Goal: Transaction & Acquisition: Purchase product/service

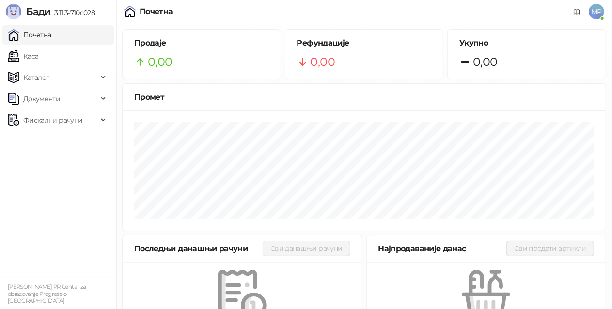
click at [41, 220] on ul "Почетна [PERSON_NAME] Документи Фискални рачуни" at bounding box center [58, 150] width 116 height 254
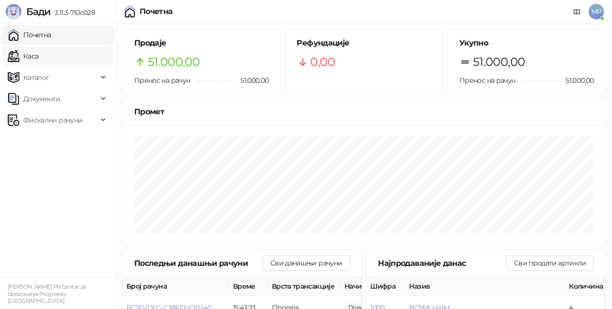
click at [38, 57] on link "Каса" at bounding box center [23, 55] width 31 height 19
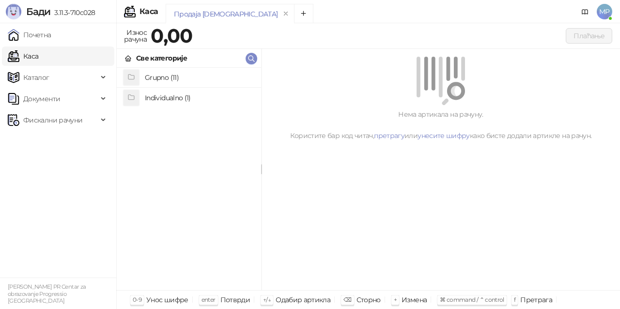
click at [200, 104] on h4 "Individualno (1)" at bounding box center [199, 97] width 108 height 15
click at [216, 88] on div "I IPRU" at bounding box center [189, 179] width 144 height 222
click at [216, 82] on h4 "IPRU" at bounding box center [199, 77] width 108 height 15
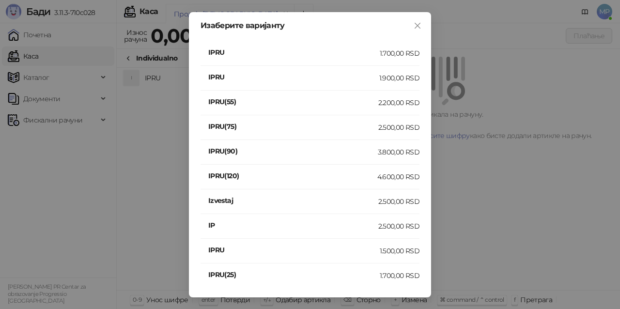
click at [402, 78] on div "1.900,00 RSD" at bounding box center [399, 78] width 40 height 11
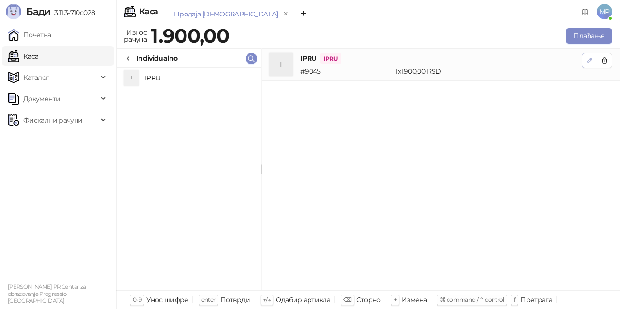
click at [588, 62] on icon "button" at bounding box center [589, 61] width 8 height 8
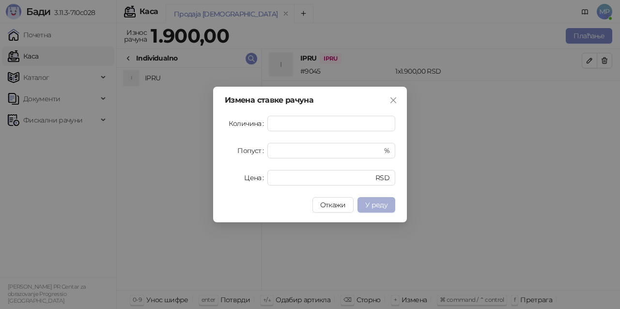
type input "*"
click at [386, 206] on span "У реду" at bounding box center [376, 204] width 22 height 9
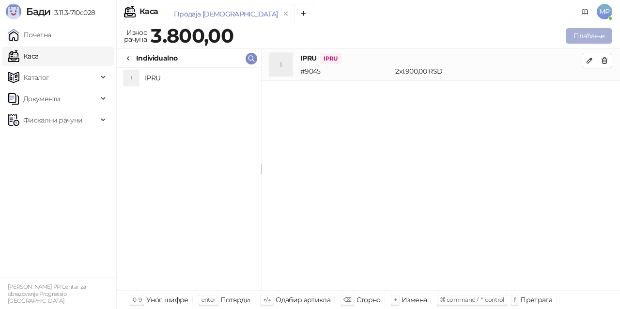
click at [597, 36] on button "Плаћање" at bounding box center [589, 35] width 46 height 15
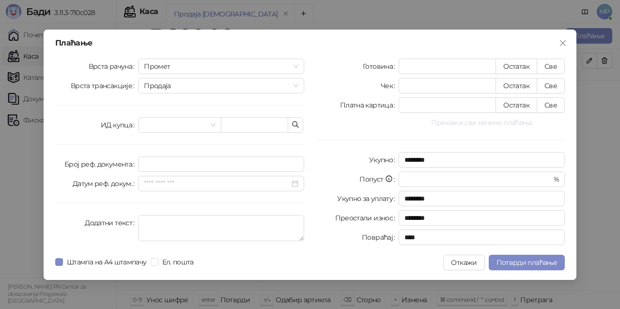
click at [498, 122] on button "Прикажи све начине плаћања" at bounding box center [482, 123] width 166 height 12
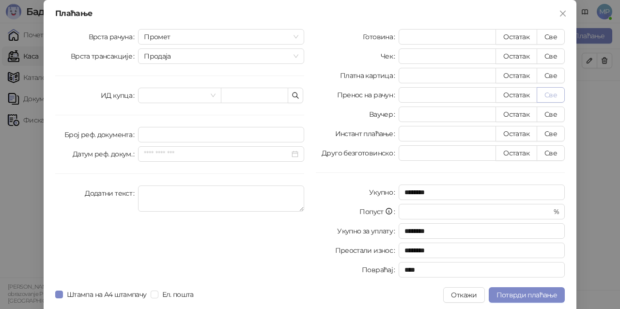
click at [546, 95] on button "Све" at bounding box center [551, 94] width 28 height 15
type input "****"
click at [545, 298] on span "Потврди плаћање" at bounding box center [526, 295] width 61 height 9
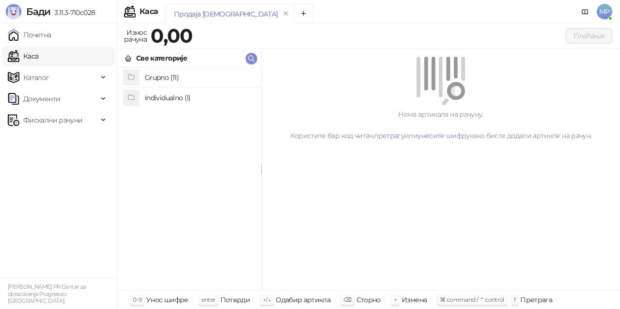
click at [191, 73] on h4 "Grupno (11)" at bounding box center [199, 77] width 108 height 15
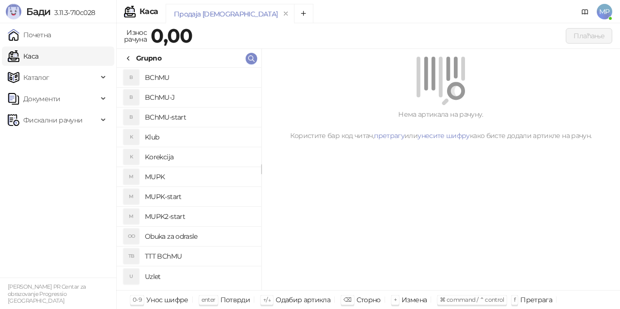
click at [200, 116] on h4 "BChMU-start" at bounding box center [199, 116] width 108 height 15
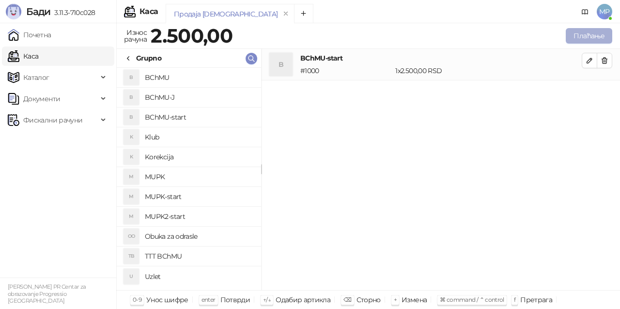
click at [599, 38] on button "Плаћање" at bounding box center [589, 35] width 46 height 15
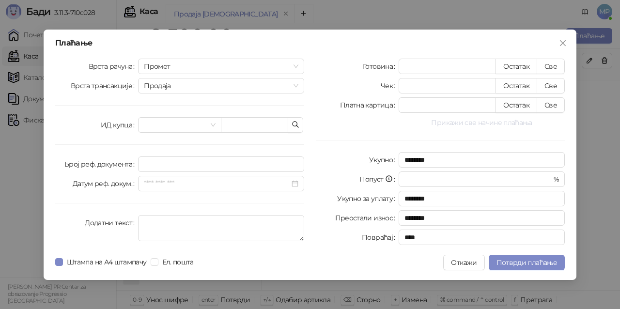
click at [494, 126] on button "Прикажи све начине плаћања" at bounding box center [482, 123] width 166 height 12
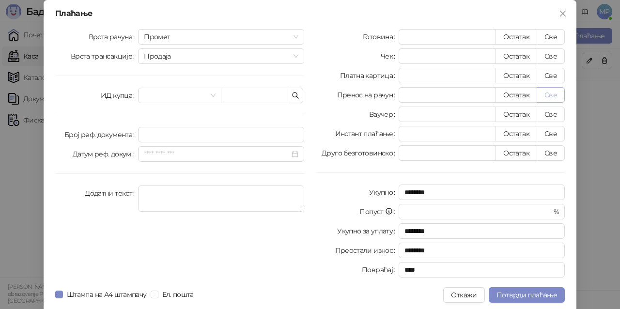
click at [550, 94] on button "Све" at bounding box center [551, 94] width 28 height 15
type input "****"
click at [537, 290] on button "Потврди плаћање" at bounding box center [527, 294] width 76 height 15
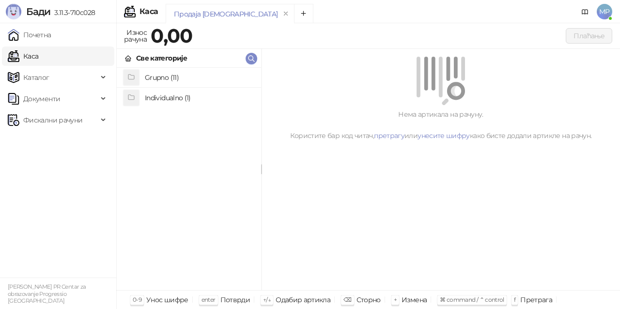
click at [176, 81] on h4 "Grupno (11)" at bounding box center [199, 77] width 108 height 15
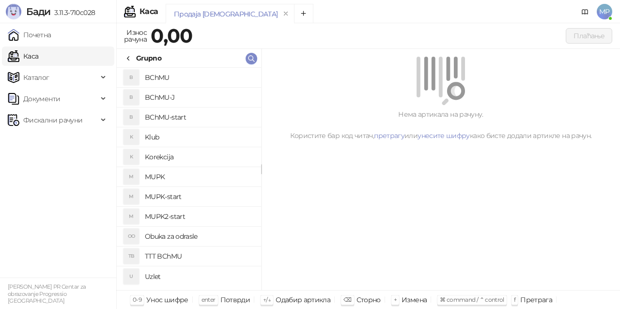
click at [191, 99] on h4 "BChMU-J" at bounding box center [199, 97] width 108 height 15
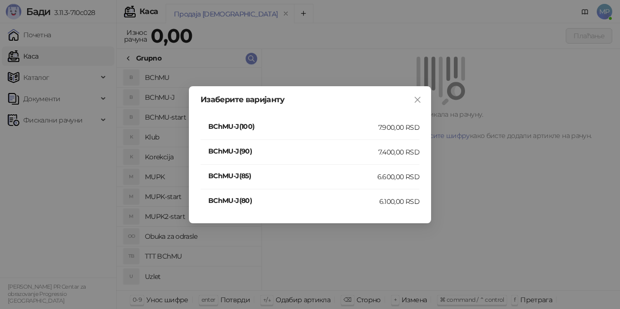
click at [405, 128] on div "7.900,00 RSD" at bounding box center [398, 127] width 41 height 11
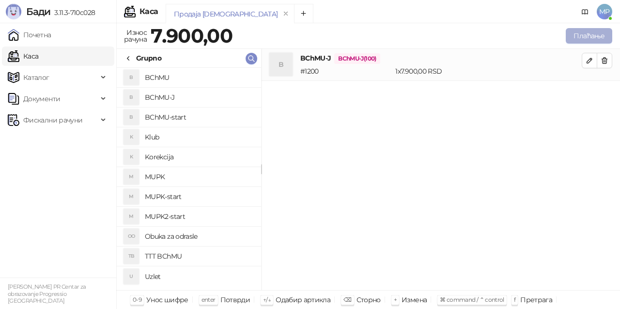
click at [592, 31] on button "Плаћање" at bounding box center [589, 35] width 46 height 15
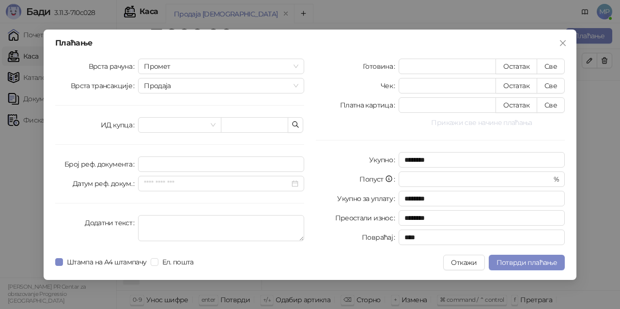
click at [493, 121] on button "Прикажи све начине плаћања" at bounding box center [482, 123] width 166 height 12
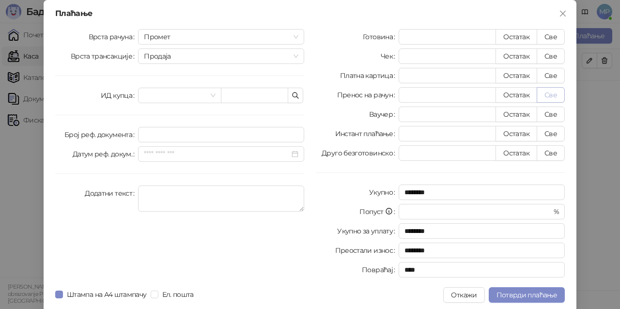
click at [547, 93] on button "Све" at bounding box center [551, 94] width 28 height 15
type input "****"
click at [535, 295] on span "Потврди плаћање" at bounding box center [526, 295] width 61 height 9
